Goal: Complete application form

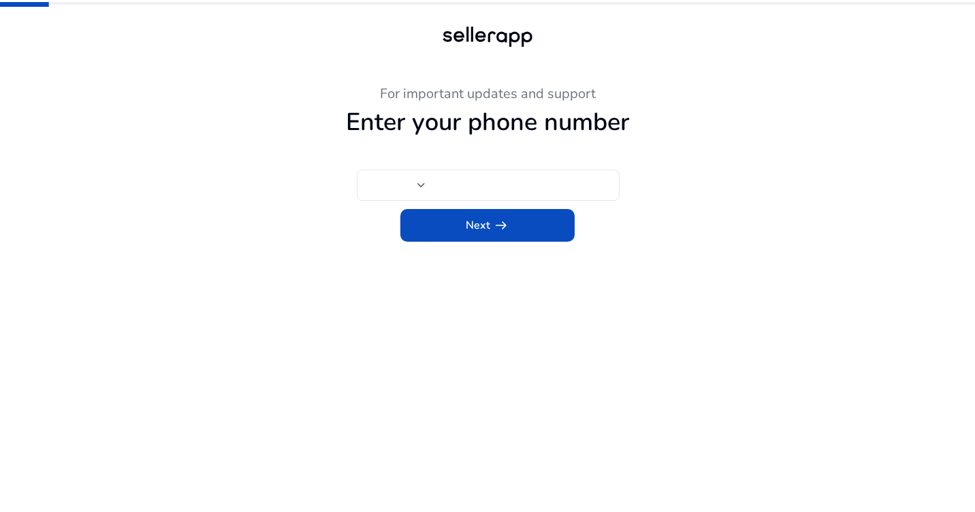
type input "***"
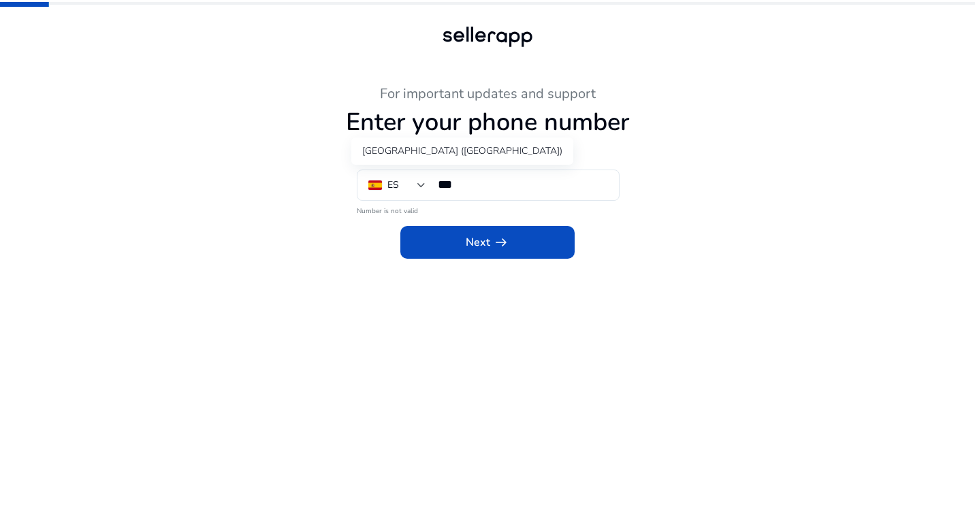
drag, startPoint x: 422, startPoint y: 185, endPoint x: 488, endPoint y: 134, distance: 82.6
click at [423, 185] on div at bounding box center [422, 185] width 8 height 5
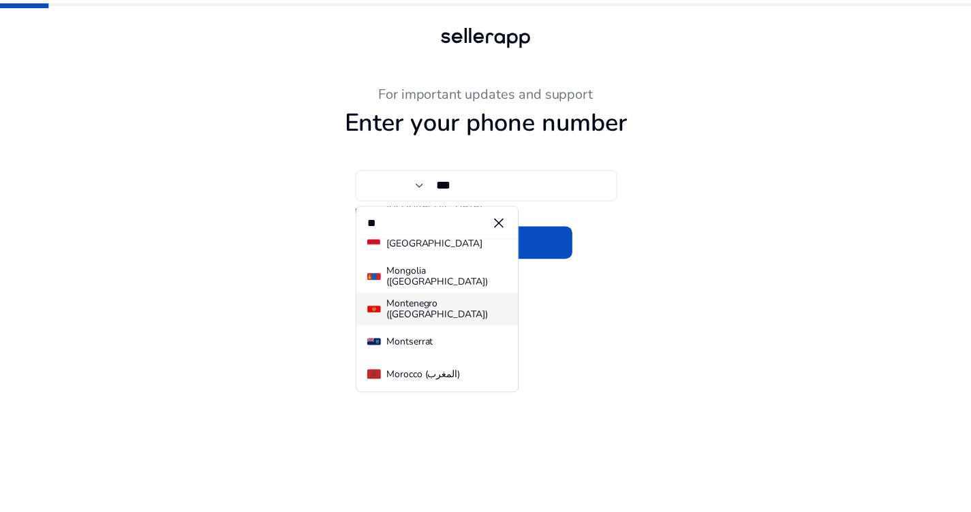
scroll to position [243, 0]
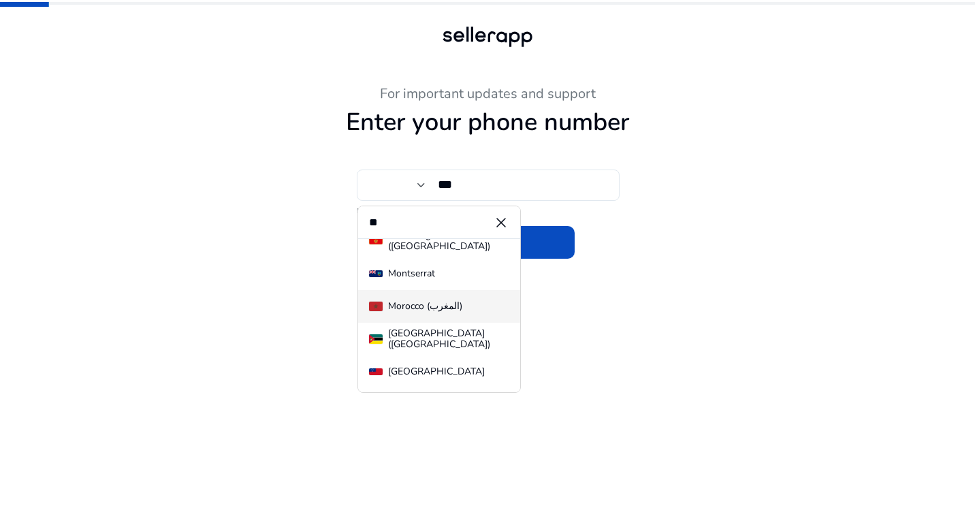
type input "**"
click at [420, 306] on div "Morocco (‫المغرب‬‎)" at bounding box center [425, 306] width 74 height 11
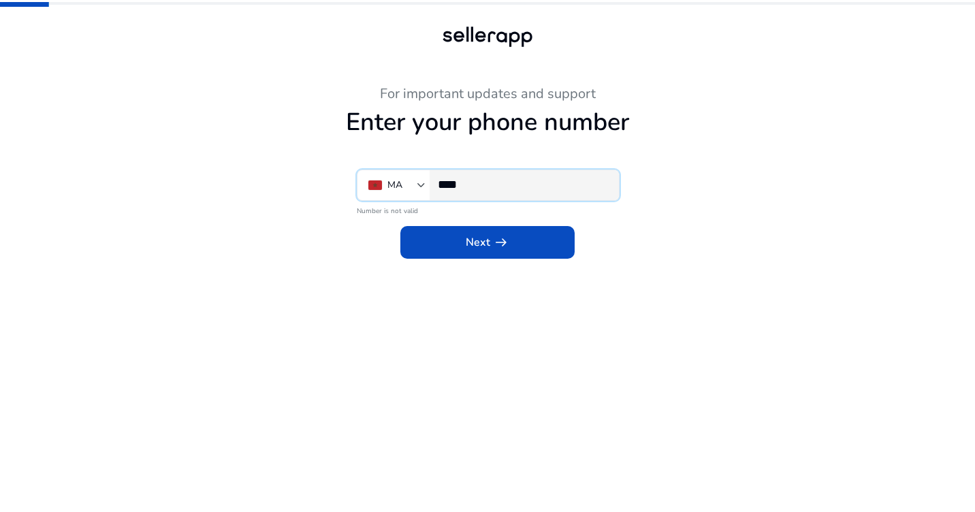
click at [469, 187] on input "****" at bounding box center [523, 184] width 170 height 15
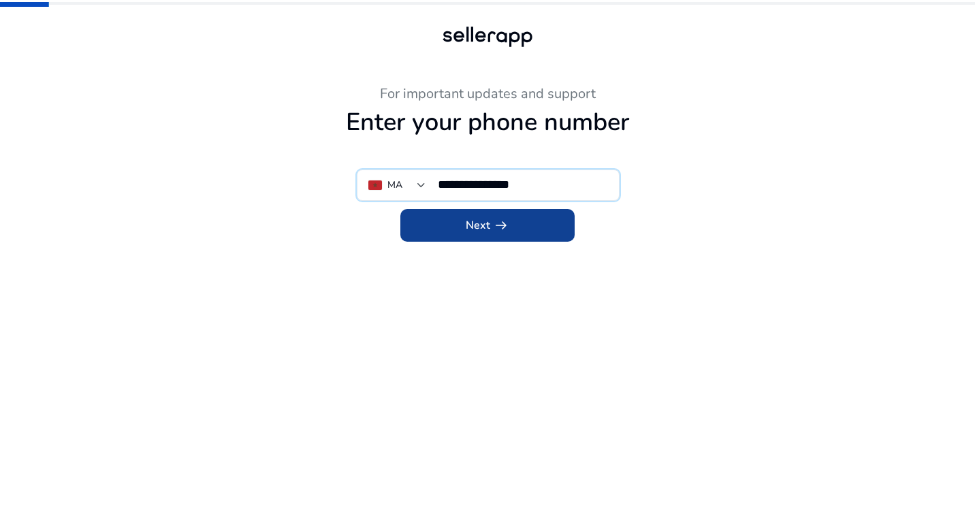
type input "**********"
click at [508, 223] on span "arrow_right_alt" at bounding box center [501, 225] width 16 height 16
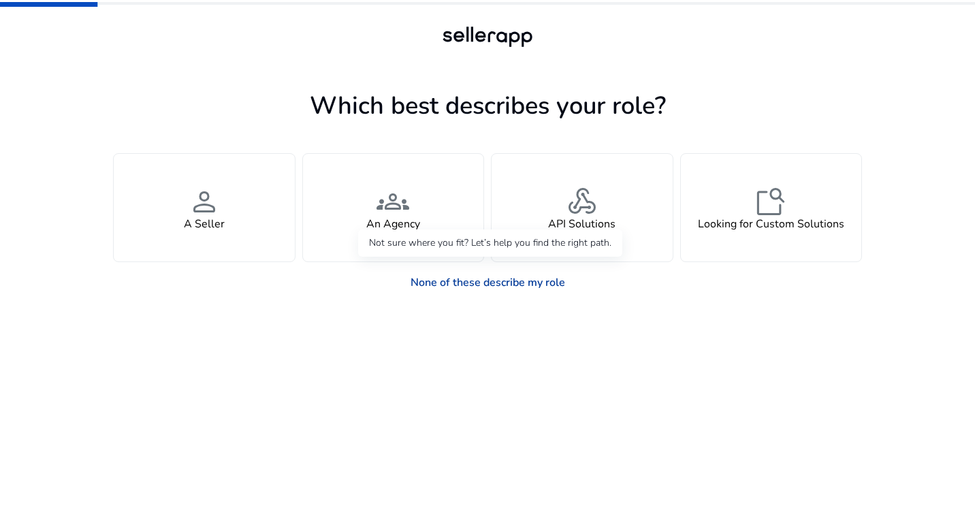
click at [487, 284] on link "None of these describe my role" at bounding box center [488, 282] width 176 height 27
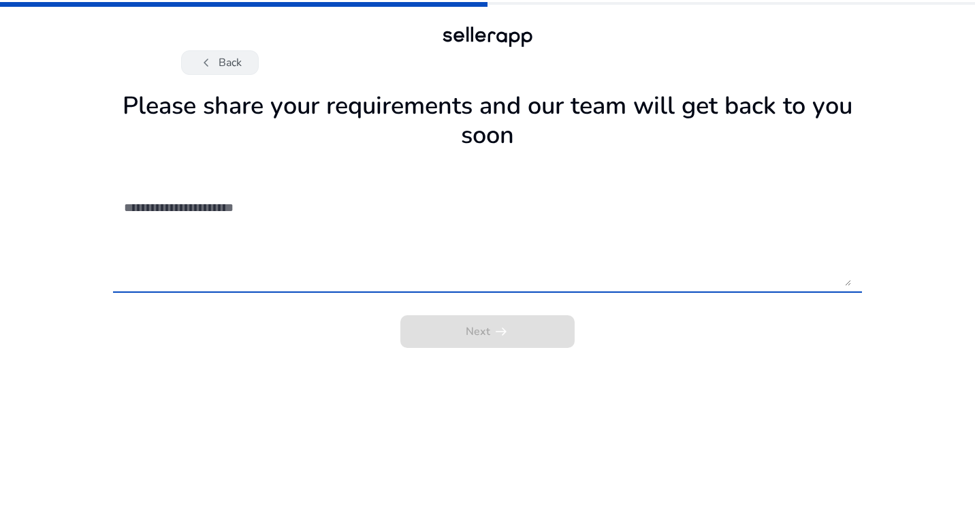
click at [248, 235] on textarea at bounding box center [487, 237] width 727 height 97
click at [521, 344] on div "Next arrow_right_alt" at bounding box center [487, 327] width 749 height 41
click at [197, 203] on textarea at bounding box center [487, 237] width 727 height 97
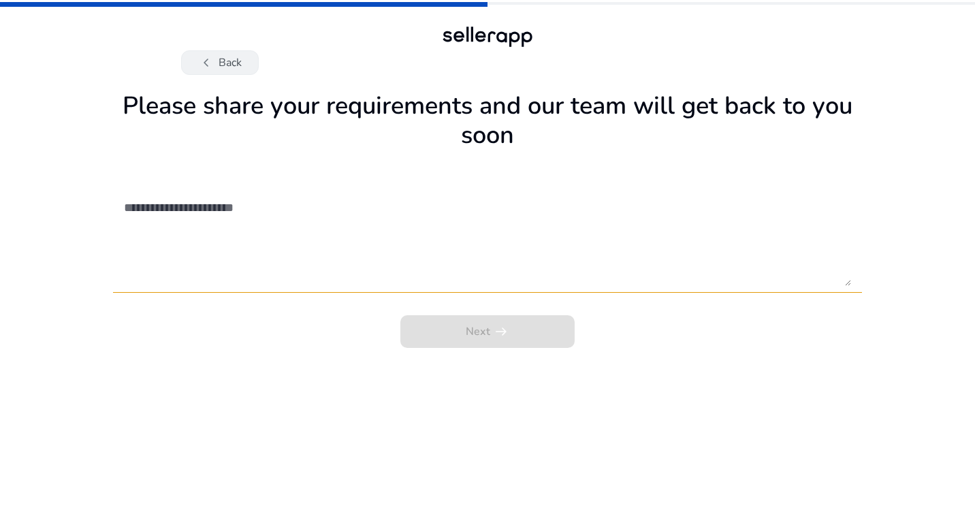
click at [218, 63] on button "chevron_left Back" at bounding box center [220, 62] width 78 height 25
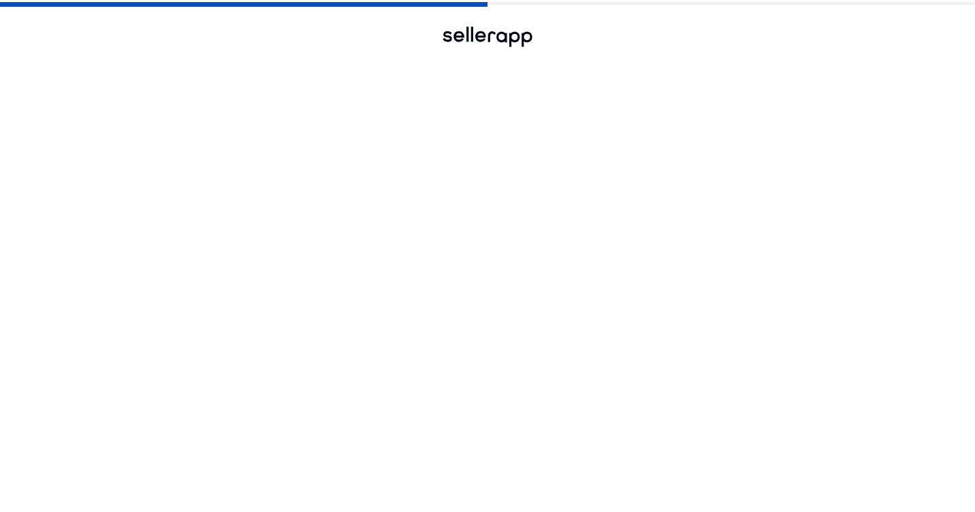
click at [218, 63] on button "chevron_left Back" at bounding box center [220, 62] width 78 height 25
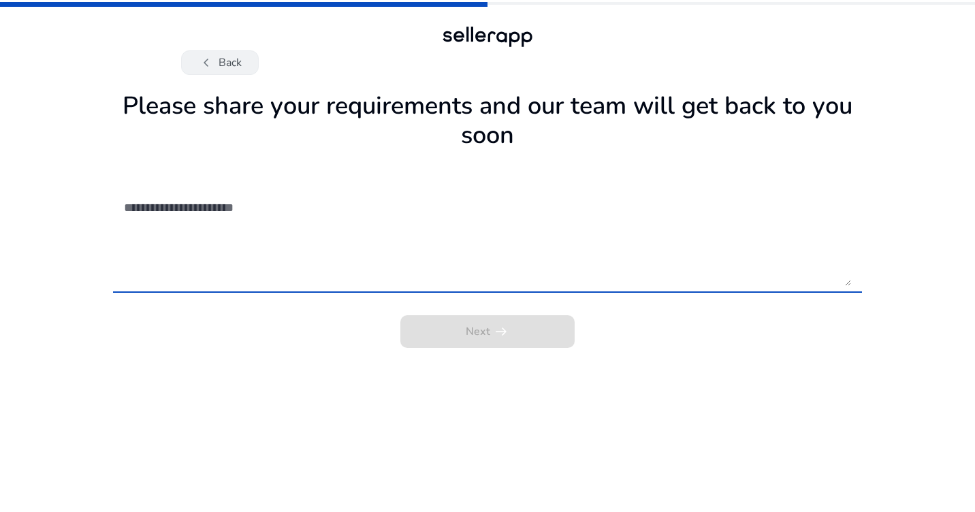
click at [216, 60] on button "chevron_left Back" at bounding box center [220, 62] width 78 height 25
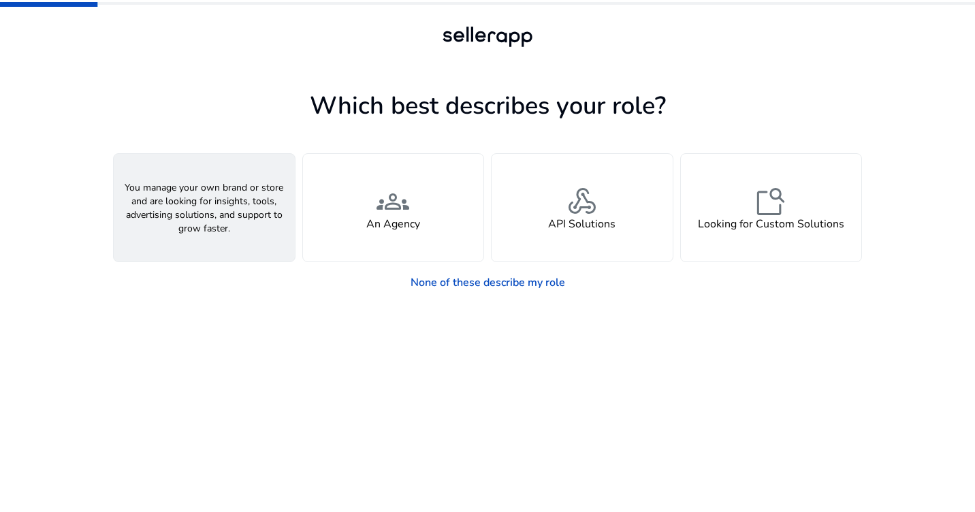
click at [221, 209] on div "person A Seller" at bounding box center [204, 208] width 181 height 108
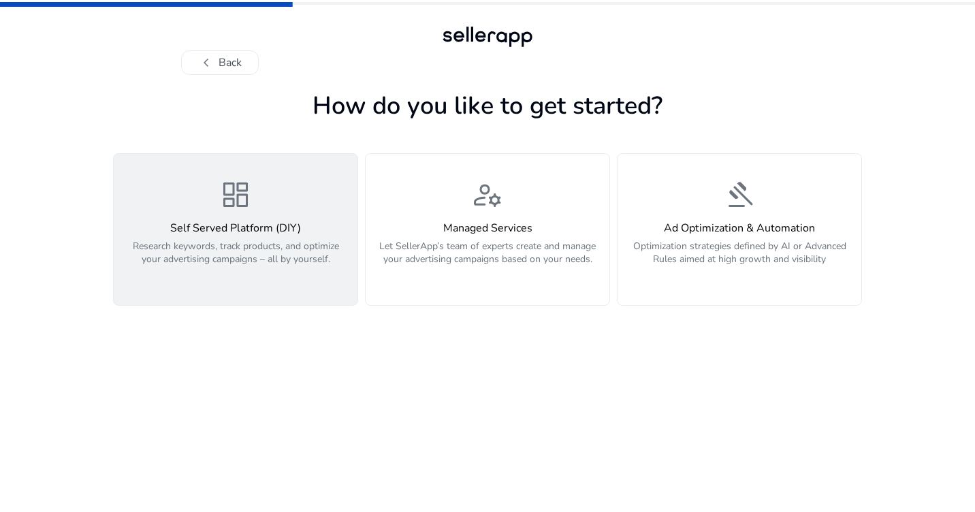
click at [268, 236] on div "Self Served Platform (DIY) Research keywords, track products, and optimize your…" at bounding box center [236, 251] width 228 height 59
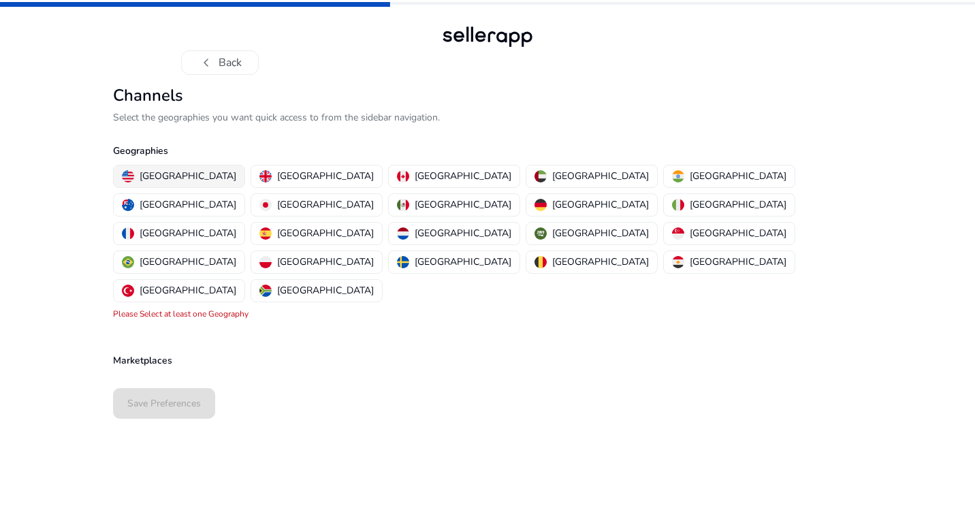
click at [160, 175] on p "[GEOGRAPHIC_DATA]" at bounding box center [188, 176] width 97 height 14
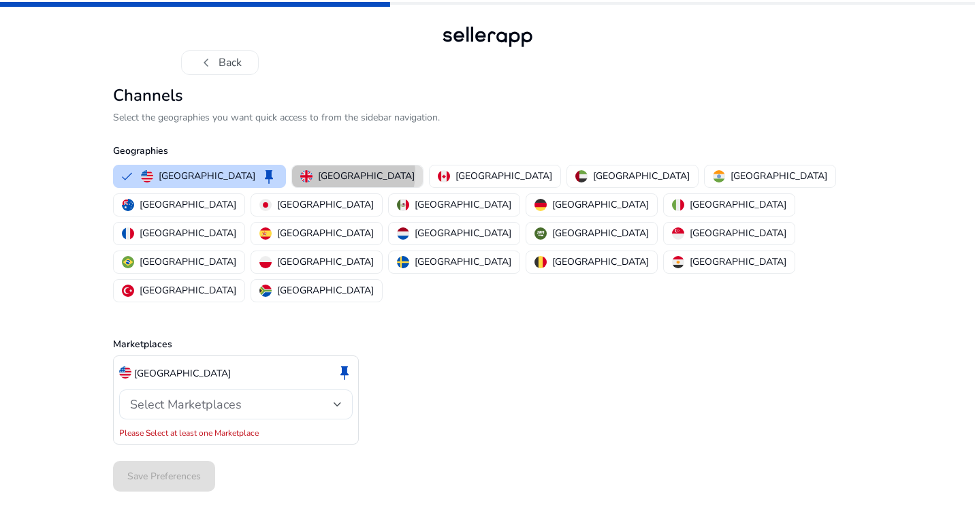
click at [318, 174] on p "[GEOGRAPHIC_DATA]" at bounding box center [366, 176] width 97 height 14
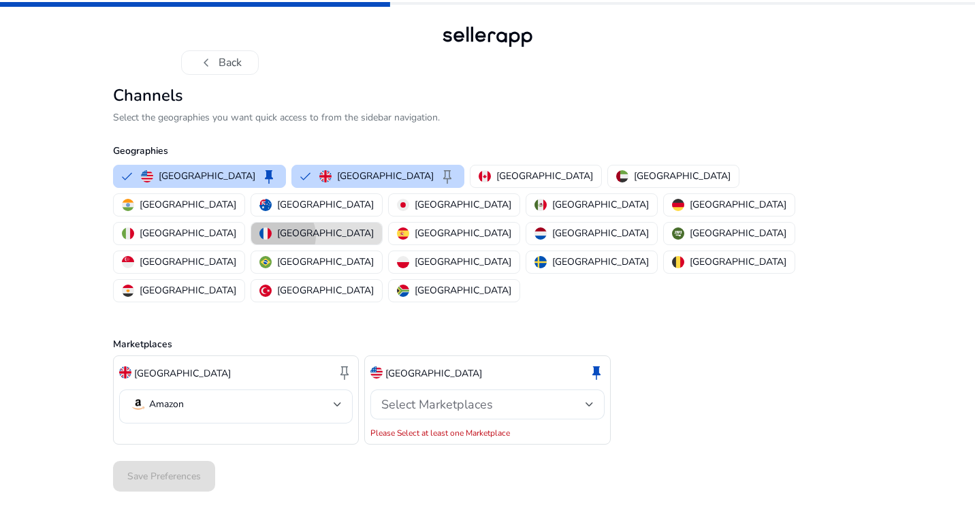
click at [354, 226] on p "[GEOGRAPHIC_DATA]" at bounding box center [325, 233] width 97 height 14
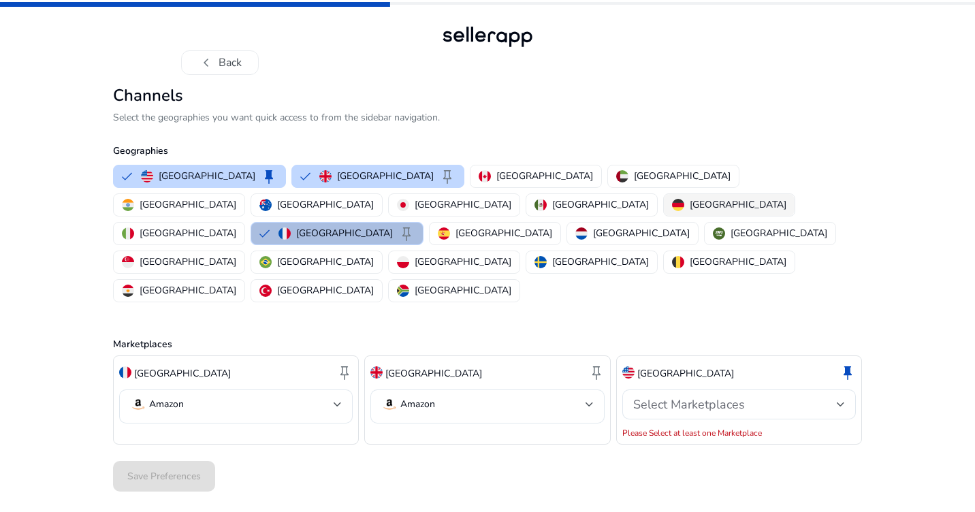
click at [690, 199] on p "[GEOGRAPHIC_DATA]" at bounding box center [738, 205] width 97 height 14
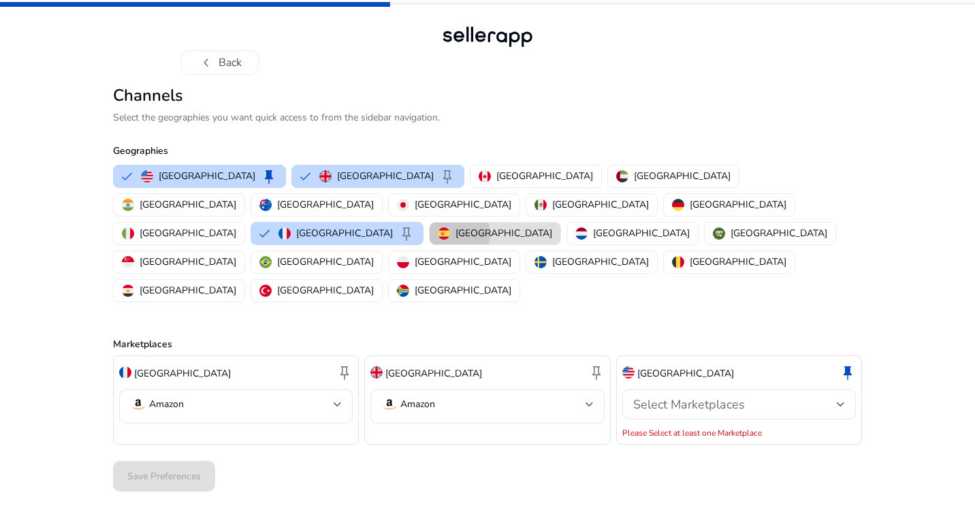
click at [463, 226] on p "[GEOGRAPHIC_DATA]" at bounding box center [504, 233] width 97 height 14
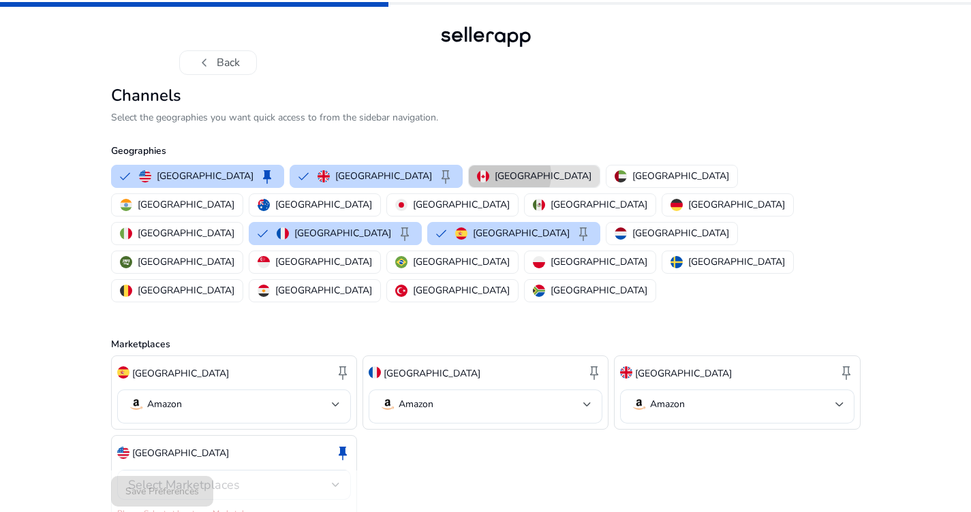
click at [495, 175] on p "[GEOGRAPHIC_DATA]" at bounding box center [543, 176] width 97 height 14
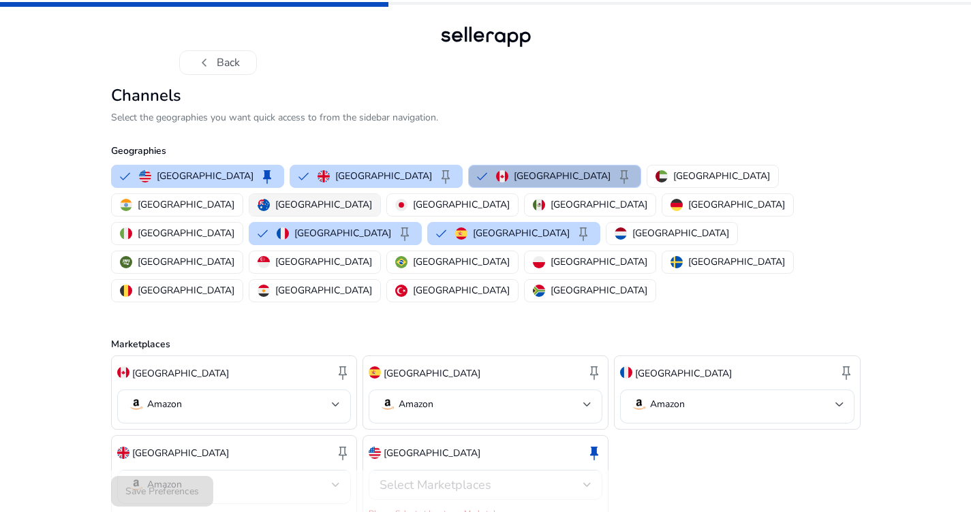
click at [372, 198] on p "[GEOGRAPHIC_DATA]" at bounding box center [323, 205] width 97 height 14
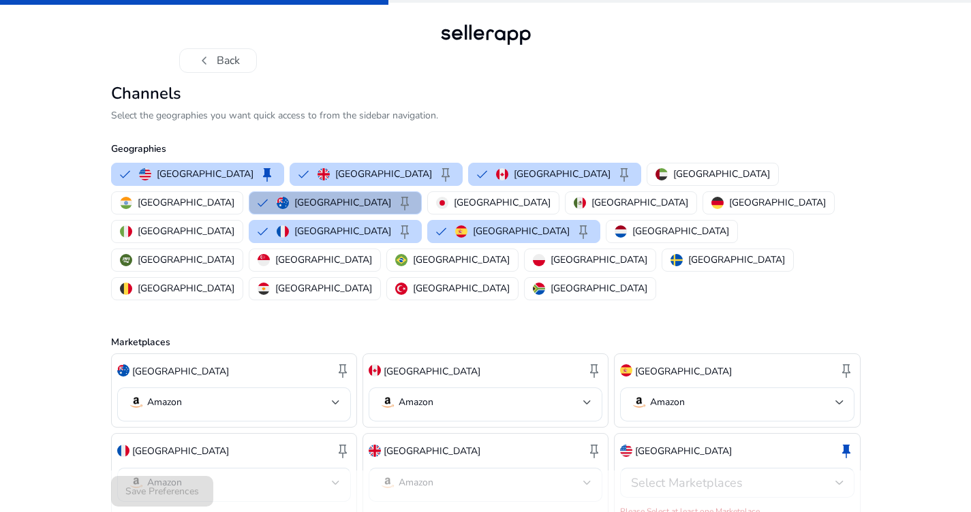
scroll to position [0, 0]
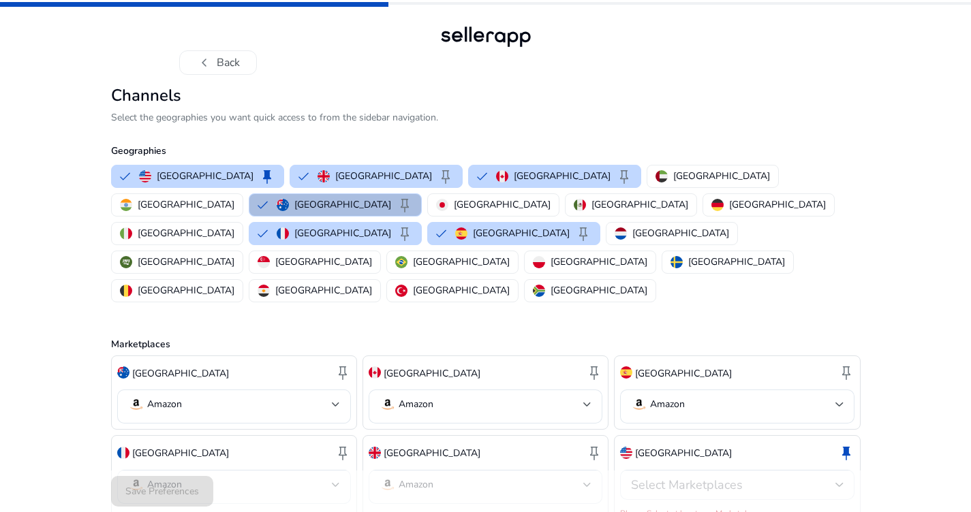
click at [170, 488] on div "Save Preferences" at bounding box center [485, 492] width 749 height 42
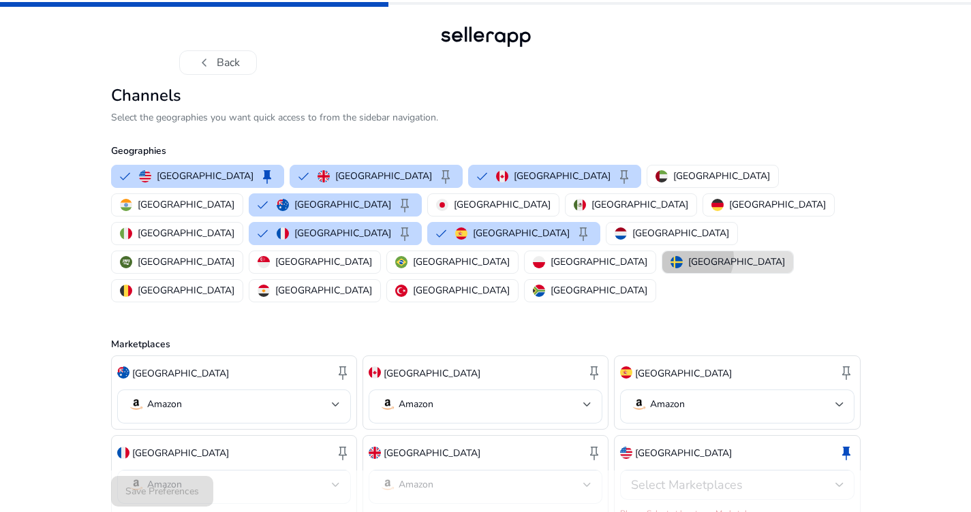
click at [688, 255] on p "[GEOGRAPHIC_DATA]" at bounding box center [736, 262] width 97 height 14
click at [234, 283] on p "[GEOGRAPHIC_DATA]" at bounding box center [186, 290] width 97 height 14
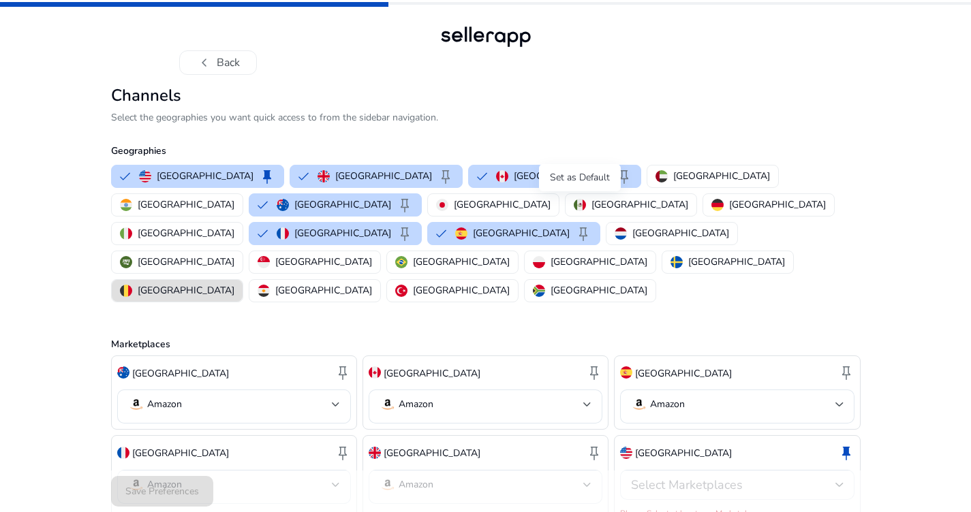
click at [584, 177] on div "Set as Default" at bounding box center [580, 177] width 82 height 27
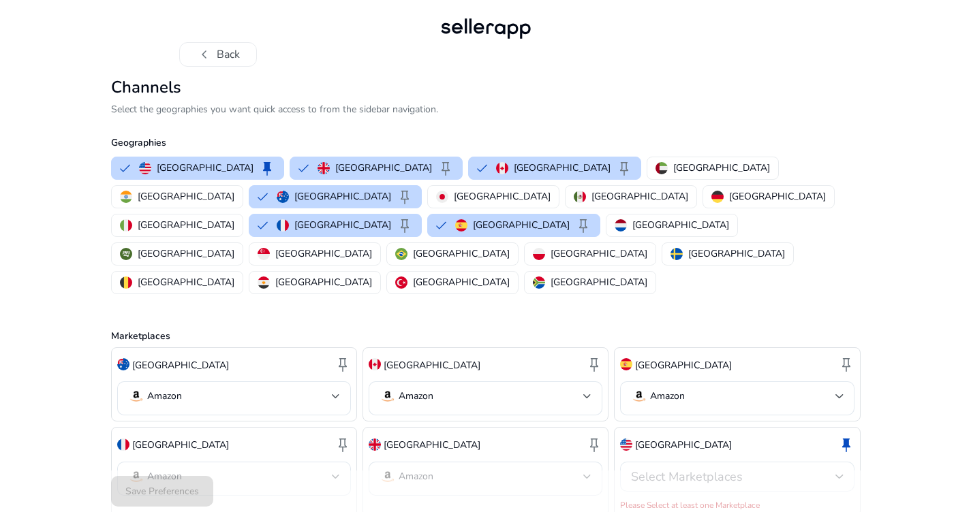
click at [845, 462] on div "Select Marketplaces" at bounding box center [737, 477] width 234 height 30
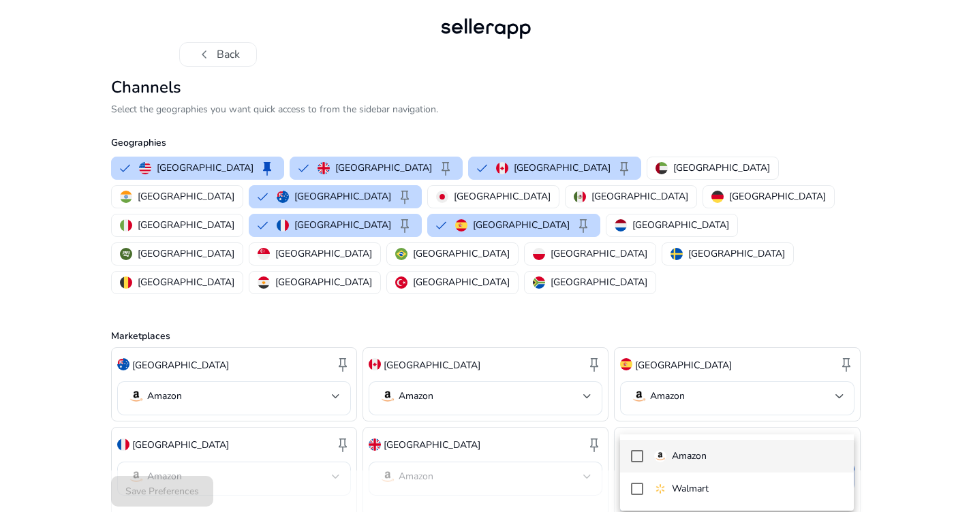
click at [638, 452] on mat-pseudo-checkbox at bounding box center [637, 456] width 12 height 12
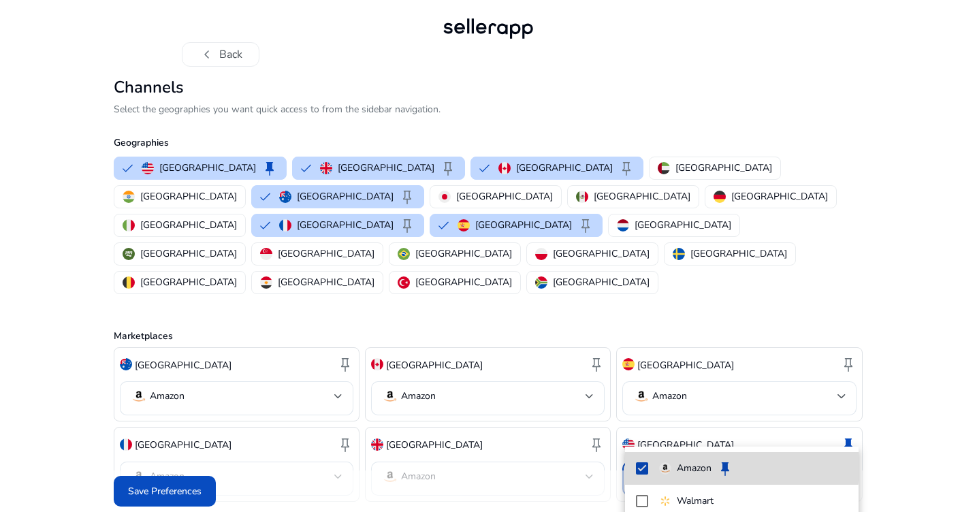
scroll to position [0, 0]
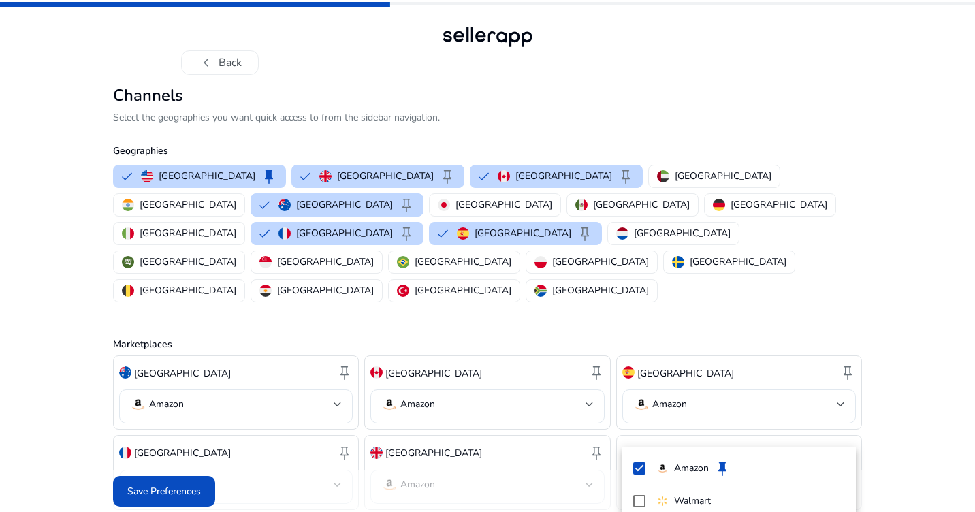
click at [928, 421] on div at bounding box center [487, 256] width 975 height 512
click at [928, 421] on div "chevron_left Back Channels Select the geographies you want quick access to from…" at bounding box center [487, 281] width 975 height 563
click at [183, 484] on span "Save Preferences" at bounding box center [164, 491] width 74 height 14
click at [183, 478] on div "Save Preferences" at bounding box center [487, 492] width 749 height 42
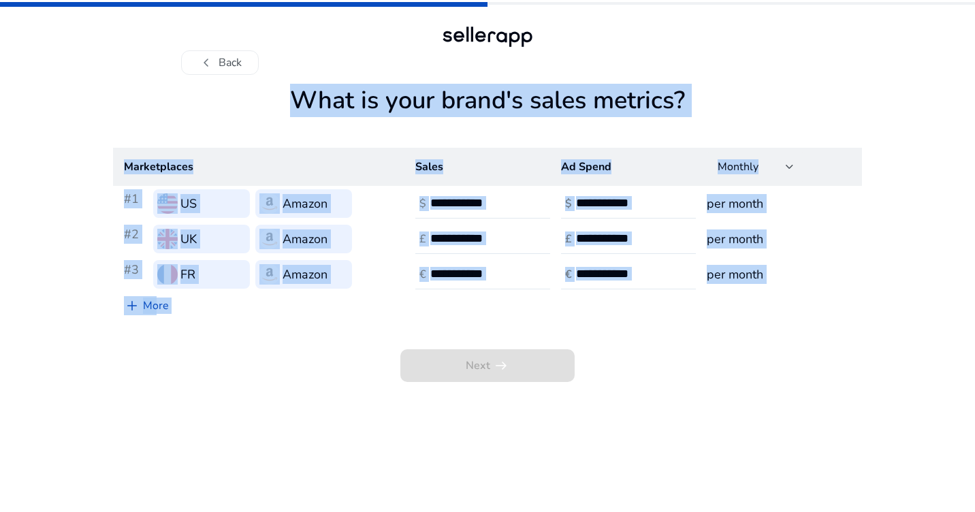
click at [749, 357] on div "Next arrow_right_alt" at bounding box center [487, 350] width 749 height 63
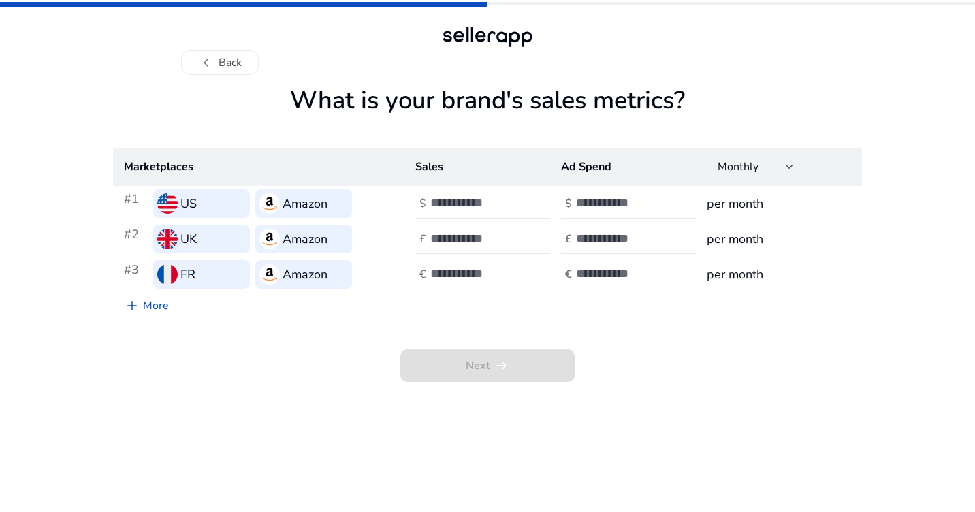
click at [749, 357] on div "Next arrow_right_alt" at bounding box center [487, 350] width 749 height 63
click at [285, 203] on h3 "Amazon" at bounding box center [305, 203] width 45 height 19
click at [546, 371] on span "Next arrow_right_alt" at bounding box center [488, 365] width 174 height 33
click at [787, 165] on div at bounding box center [790, 166] width 8 height 5
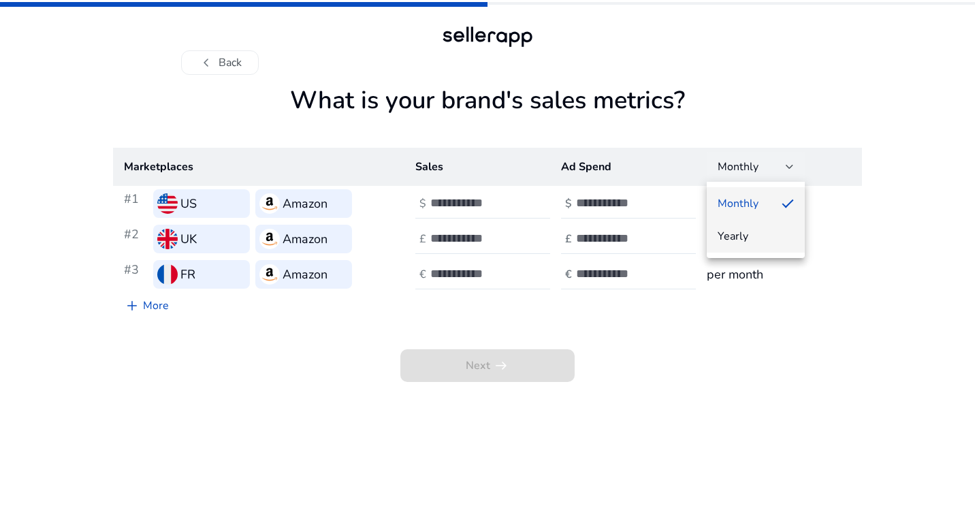
click at [762, 236] on span "Yearly" at bounding box center [756, 236] width 76 height 15
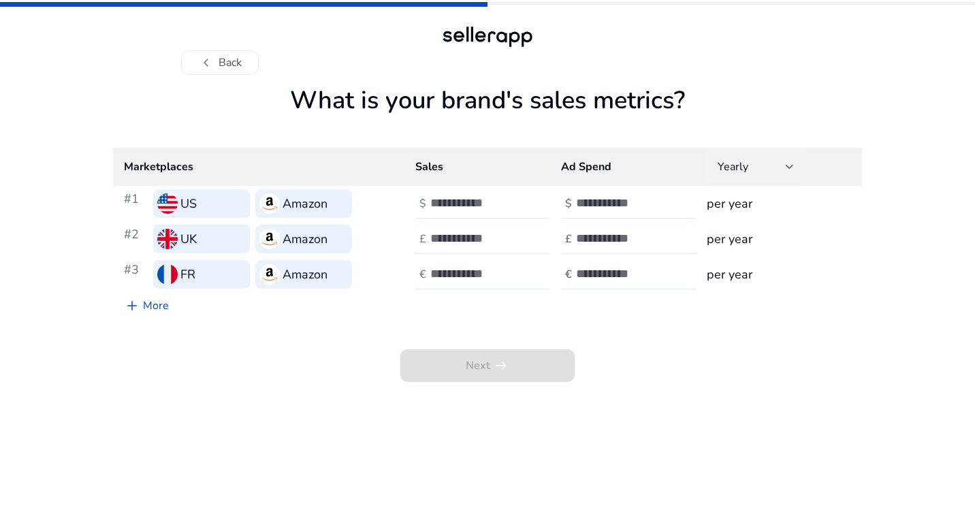
click at [792, 163] on div at bounding box center [790, 167] width 8 height 16
drag, startPoint x: 764, startPoint y: 193, endPoint x: 757, endPoint y: 200, distance: 10.1
click at [763, 194] on mat-option "Monthly" at bounding box center [756, 203] width 98 height 33
click at [489, 192] on div at bounding box center [491, 204] width 123 height 30
drag, startPoint x: 489, startPoint y: 192, endPoint x: 481, endPoint y: 204, distance: 14.7
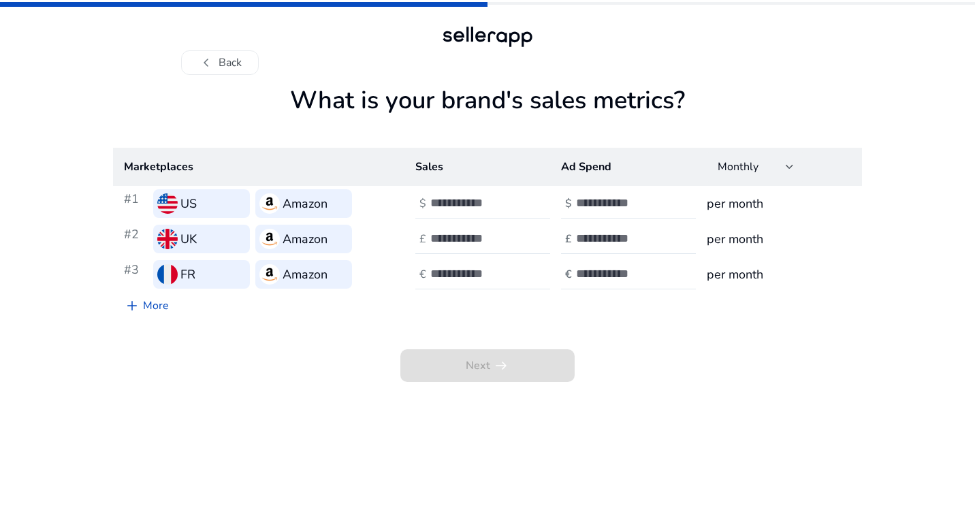
click at [488, 193] on div at bounding box center [491, 204] width 123 height 30
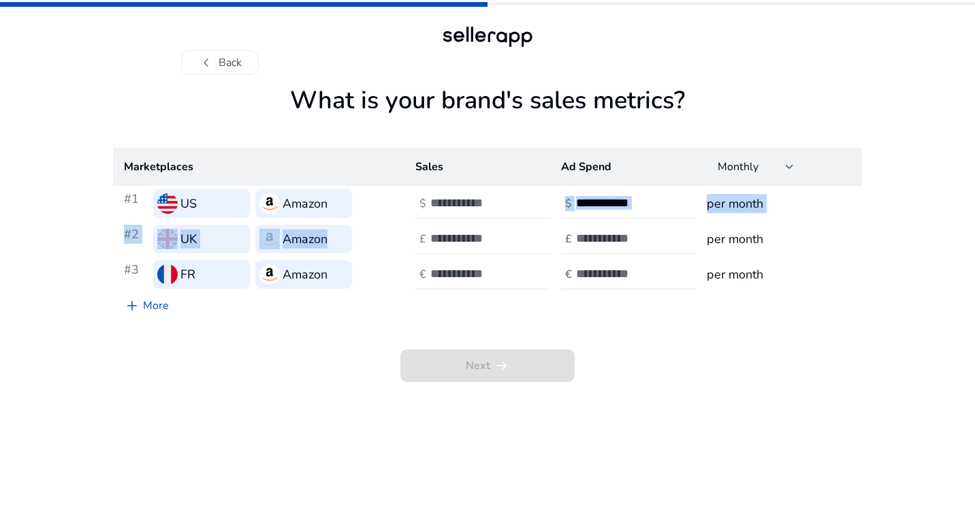
drag, startPoint x: 474, startPoint y: 222, endPoint x: 472, endPoint y: 229, distance: 7.1
click at [472, 229] on tbody "#1 US Amazon $ $ per month #2 UK Amazon £ £ per month #3 FR Amazon € € per month" at bounding box center [487, 239] width 749 height 106
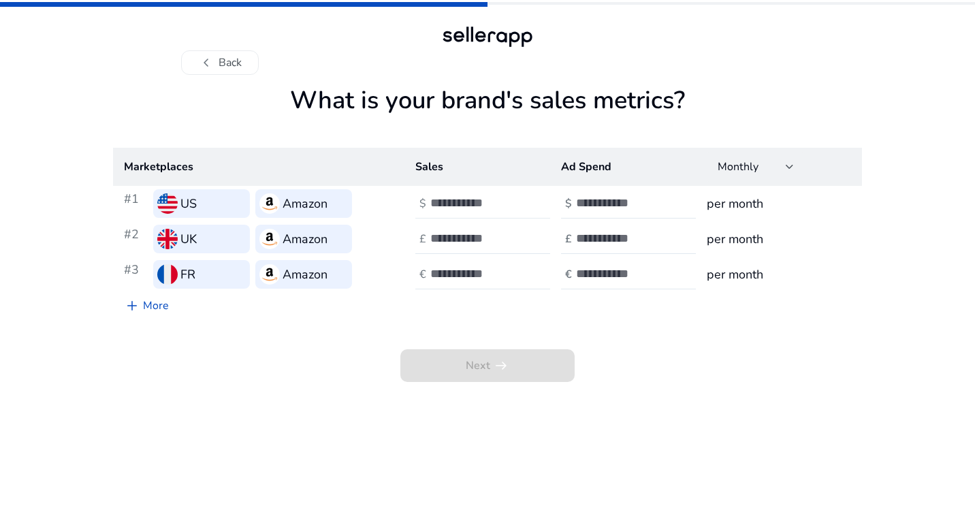
click at [492, 202] on input "number" at bounding box center [476, 202] width 92 height 15
click at [516, 198] on input "*" at bounding box center [476, 202] width 92 height 15
type input "*"
click at [516, 198] on input "*" at bounding box center [476, 202] width 92 height 15
click at [499, 240] on input "number" at bounding box center [476, 238] width 92 height 15
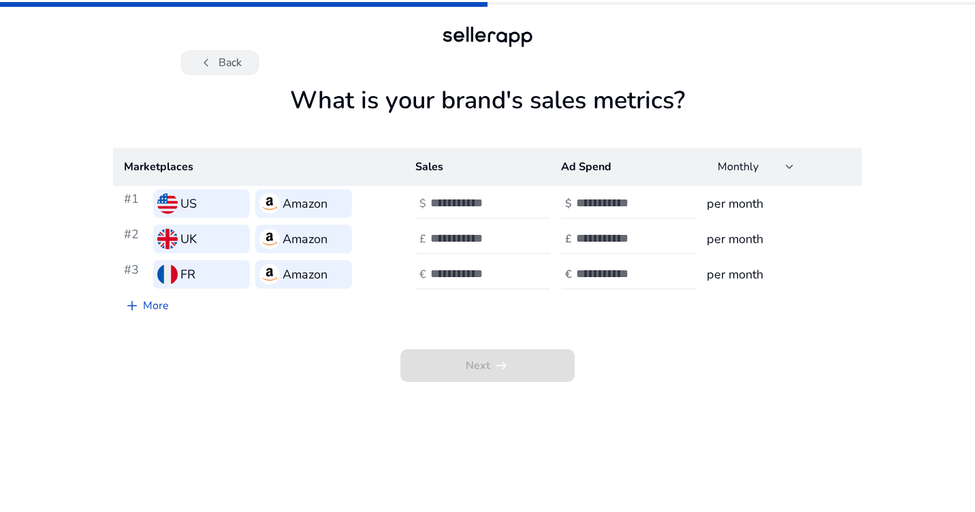
click at [234, 69] on button "chevron_left Back" at bounding box center [220, 62] width 78 height 25
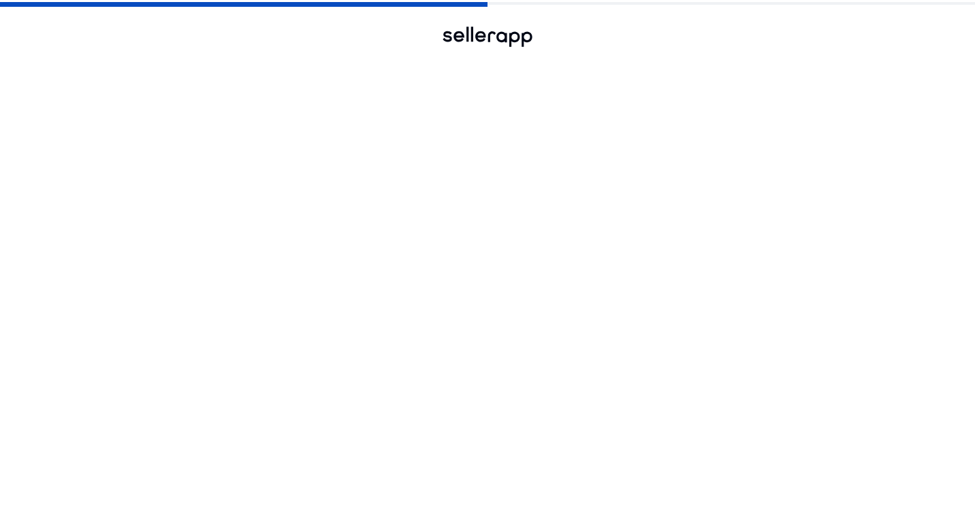
click at [234, 69] on button "chevron_left Back" at bounding box center [220, 62] width 78 height 25
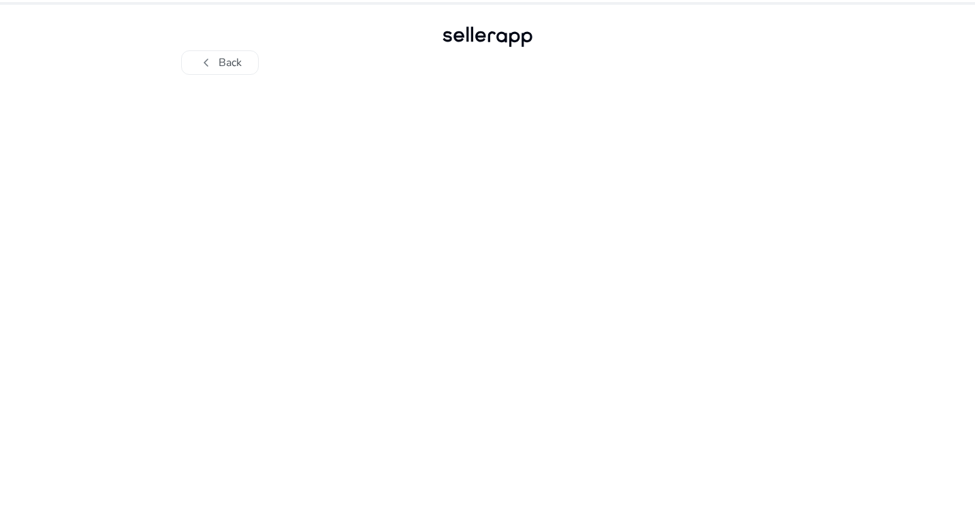
click at [231, 61] on button "chevron_left Back" at bounding box center [220, 62] width 78 height 25
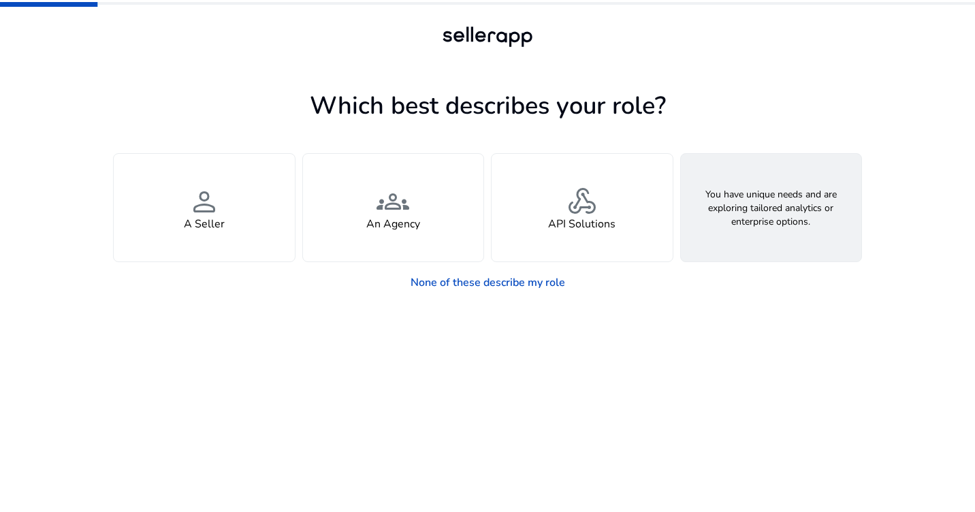
click at [775, 206] on span "feature_search" at bounding box center [771, 201] width 33 height 33
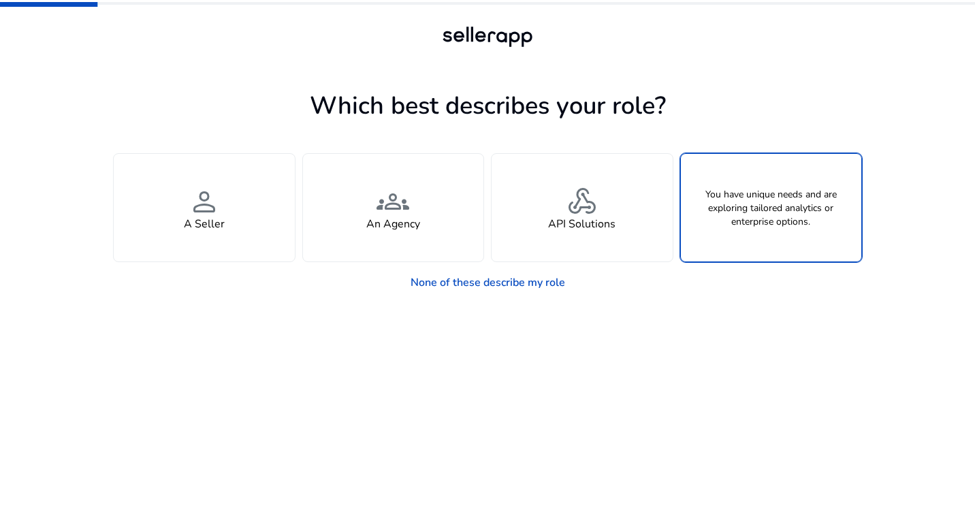
click at [728, 198] on div "check_circle feature_search Looking for Custom Solutions" at bounding box center [771, 208] width 181 height 108
click at [672, 54] on div at bounding box center [487, 62] width 613 height 25
